Goal: Information Seeking & Learning: Learn about a topic

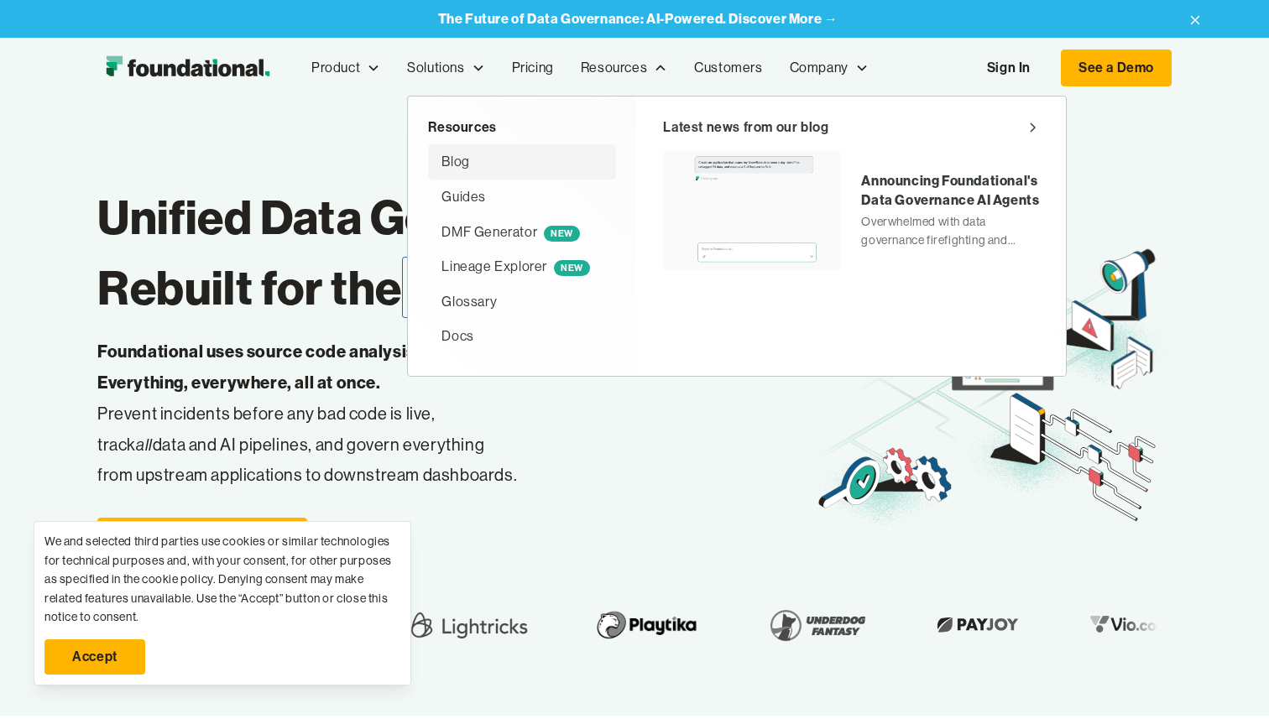
click at [467, 166] on div "Blog" at bounding box center [455, 162] width 28 height 22
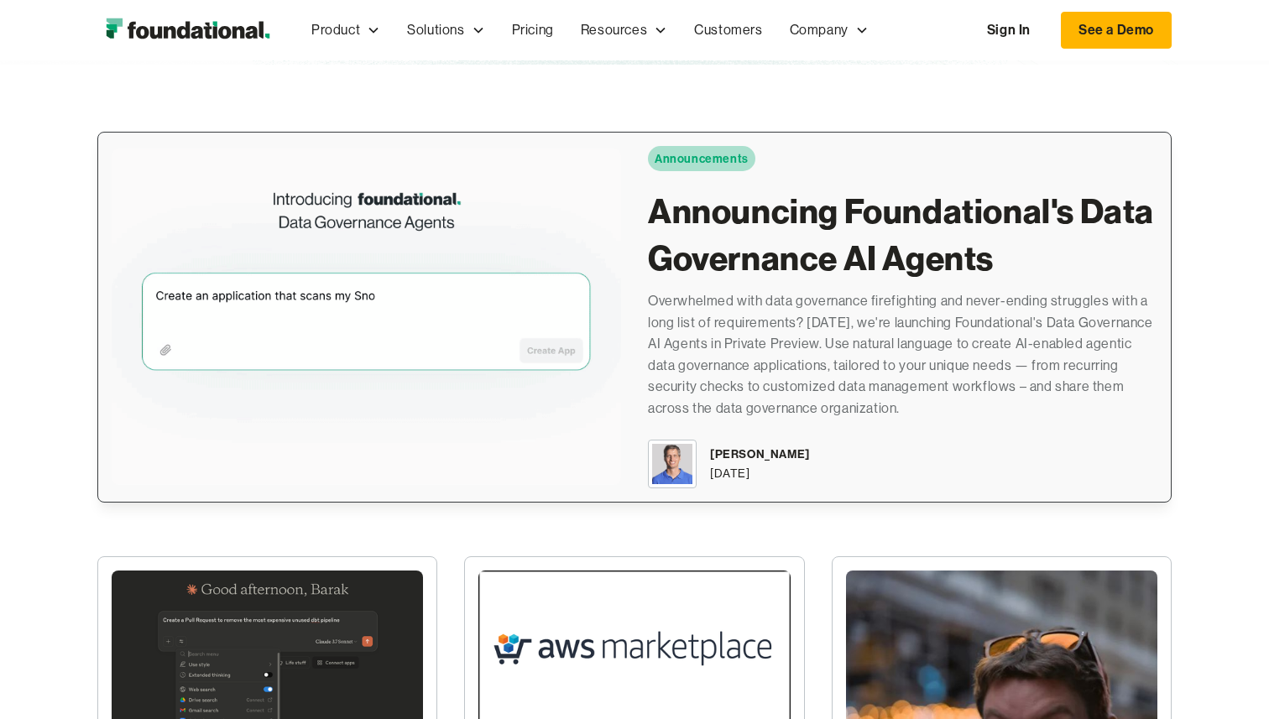
scroll to position [288, 0]
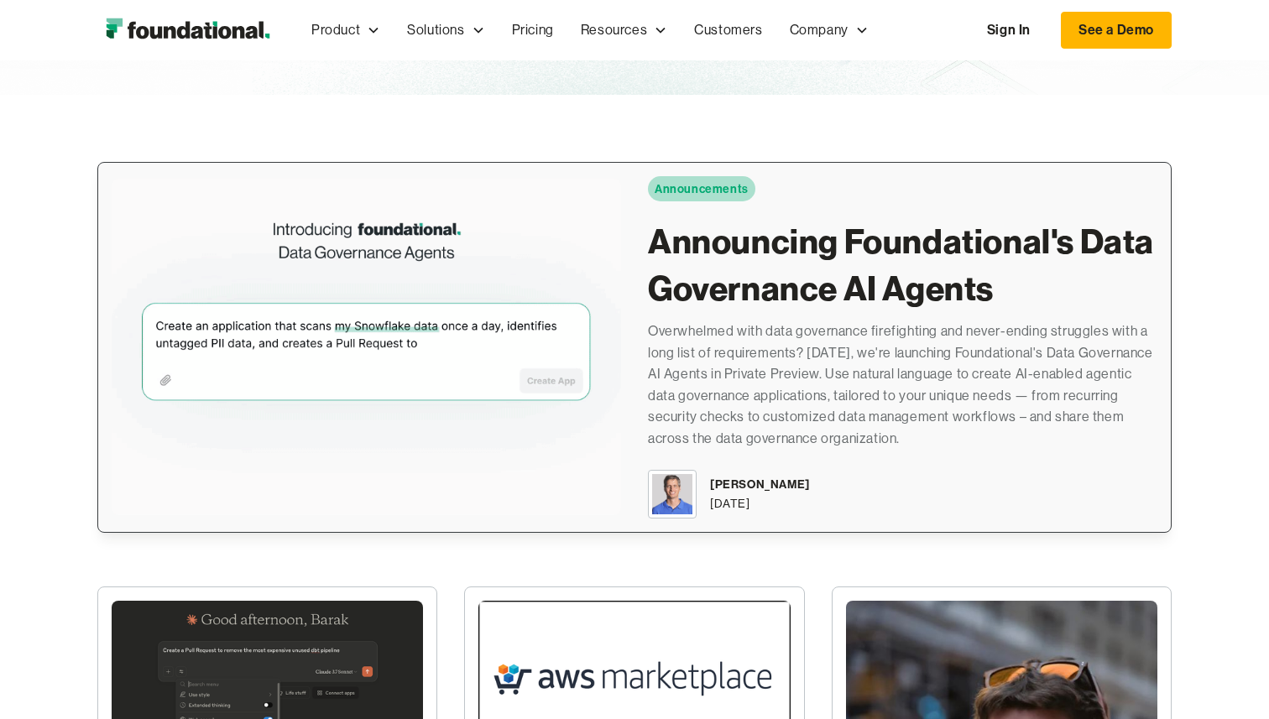
click at [839, 261] on h2 "Announcing Foundational's Data Governance AI Agents" at bounding box center [902, 265] width 509 height 94
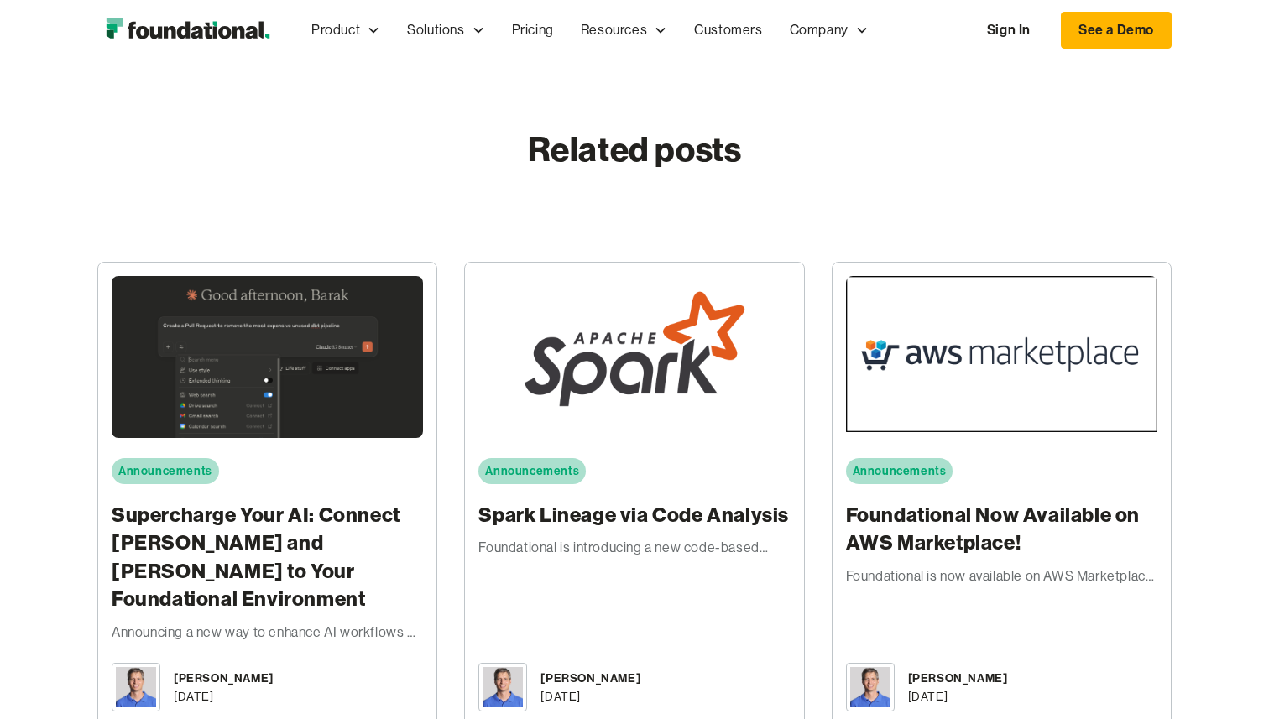
scroll to position [3234, 0]
